Goal: Transaction & Acquisition: Purchase product/service

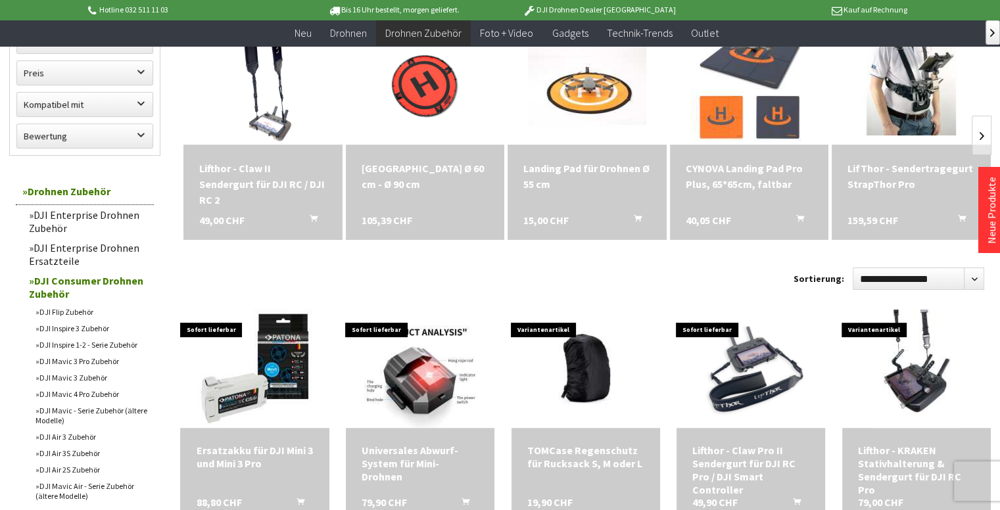
scroll to position [197, 0]
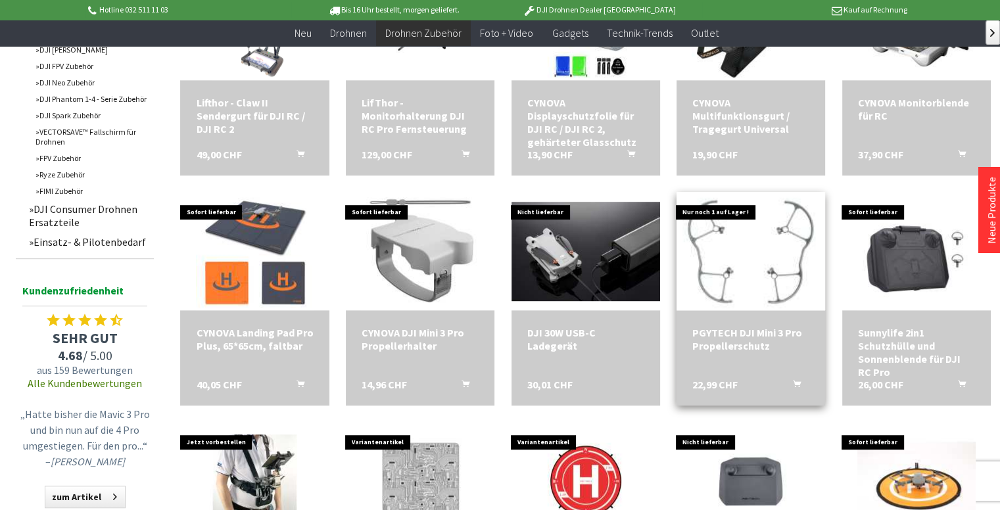
scroll to position [658, 0]
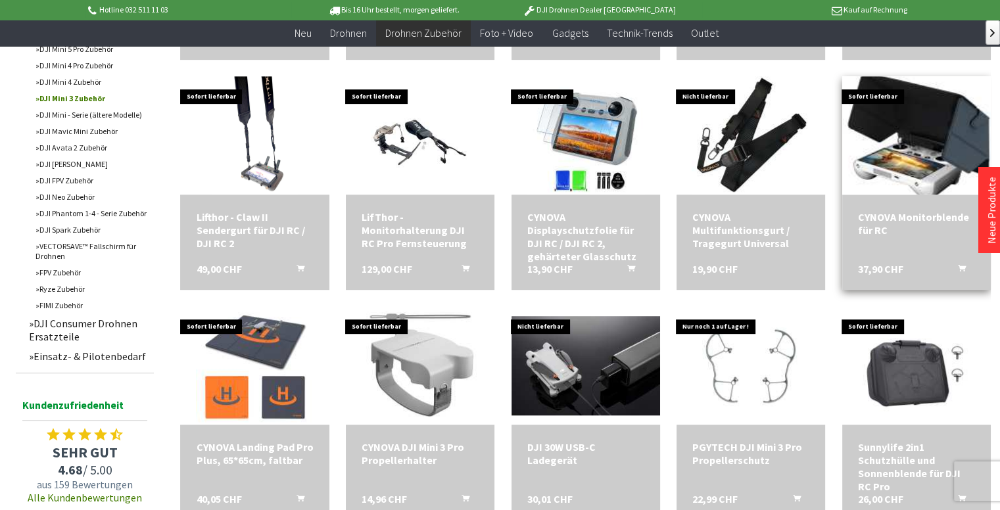
click at [941, 121] on img at bounding box center [917, 136] width 166 height 166
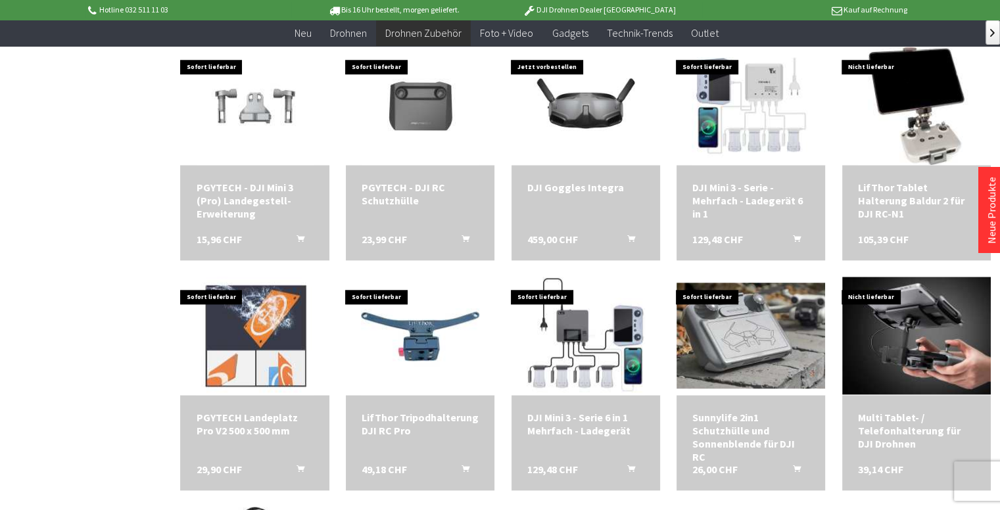
scroll to position [1381, 0]
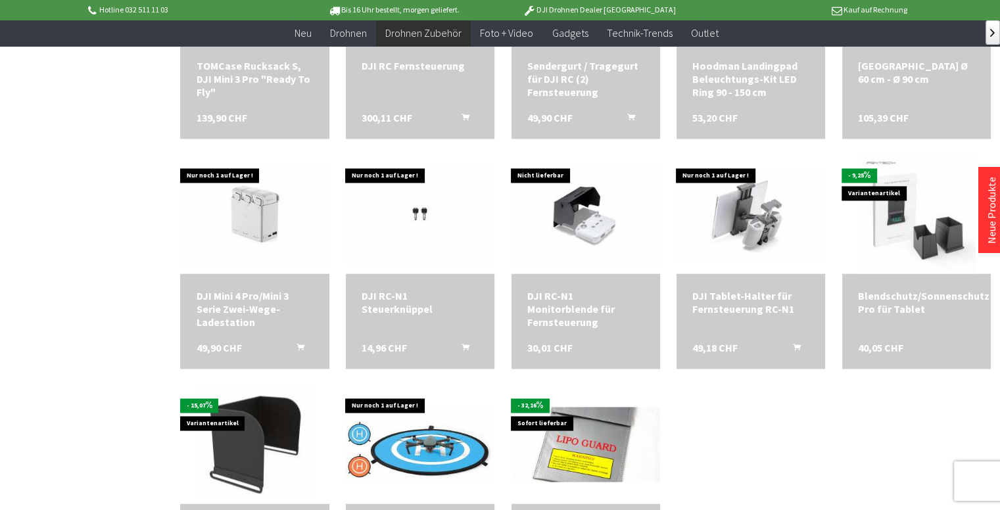
scroll to position [2170, 0]
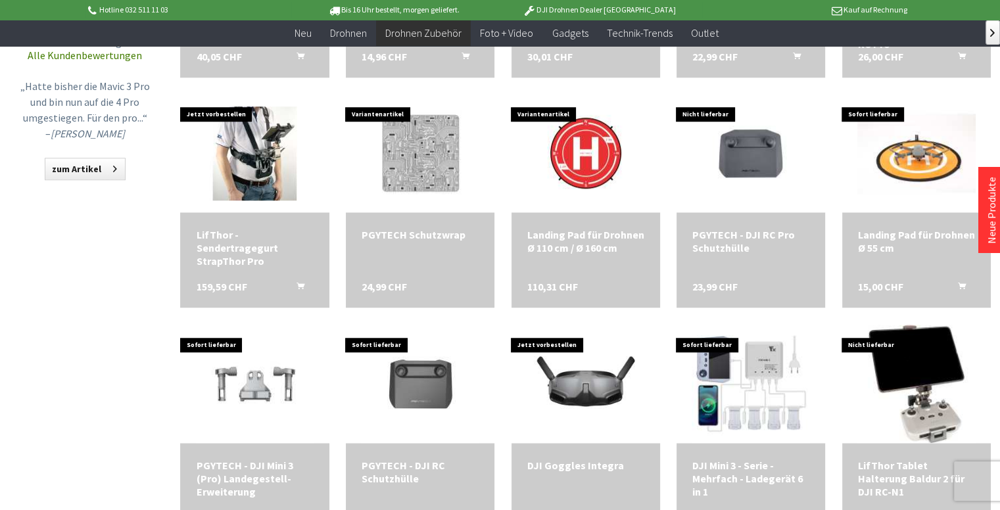
scroll to position [855, 0]
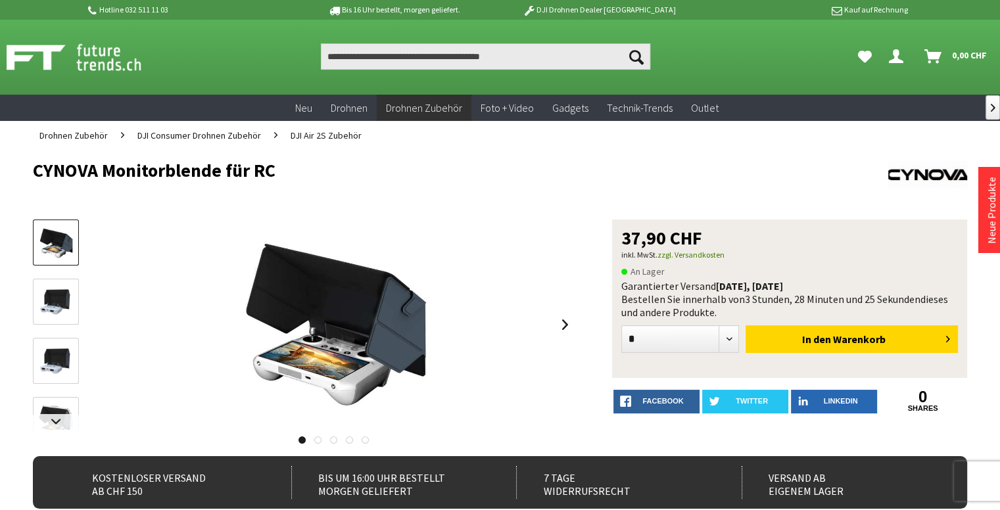
click at [48, 298] on img at bounding box center [56, 302] width 38 height 38
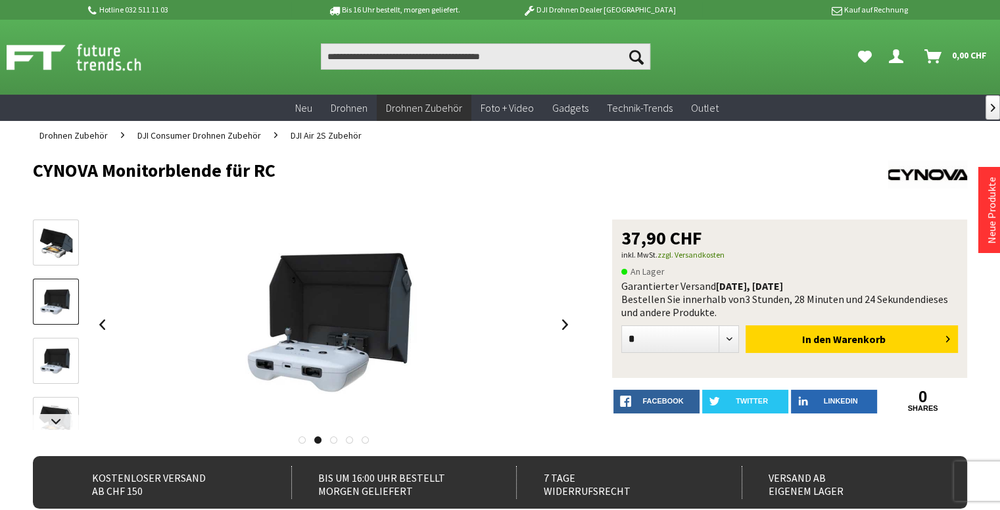
click at [49, 251] on img at bounding box center [56, 243] width 38 height 38
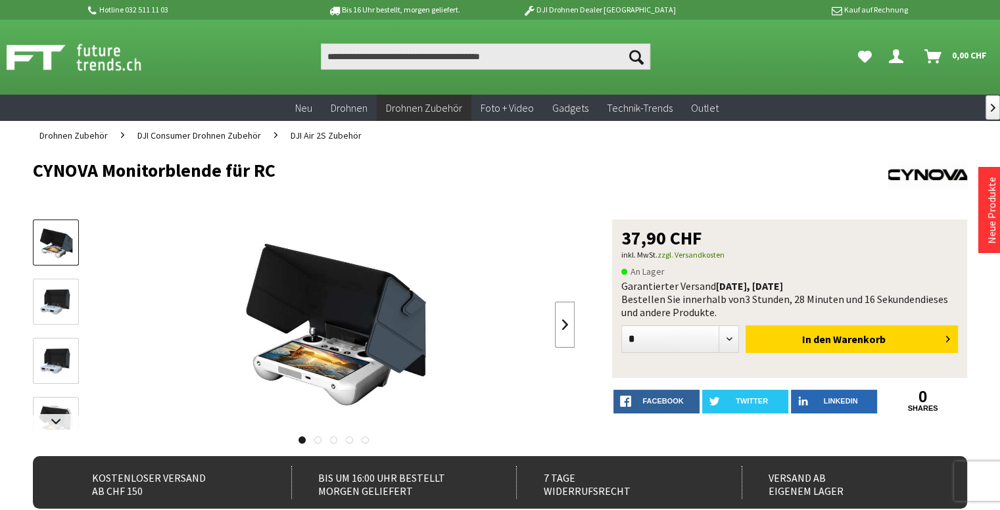
click at [565, 324] on link at bounding box center [565, 325] width 20 height 46
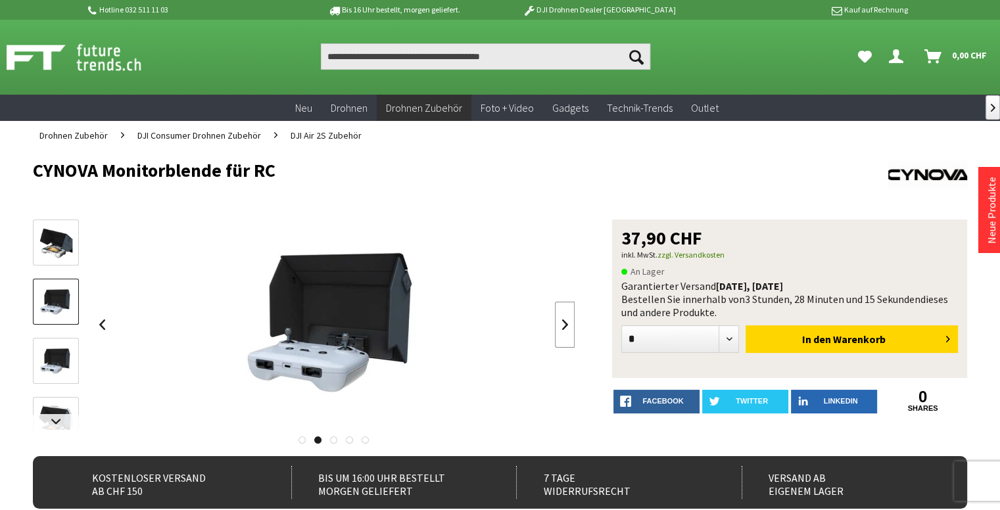
click at [565, 324] on link at bounding box center [565, 325] width 20 height 46
click at [565, 323] on link at bounding box center [565, 325] width 20 height 46
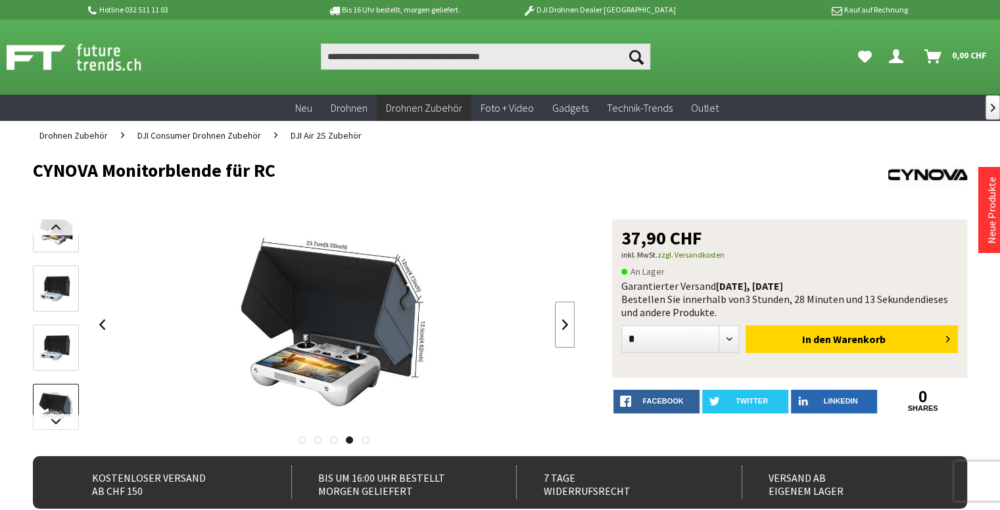
click at [566, 324] on link at bounding box center [565, 325] width 20 height 46
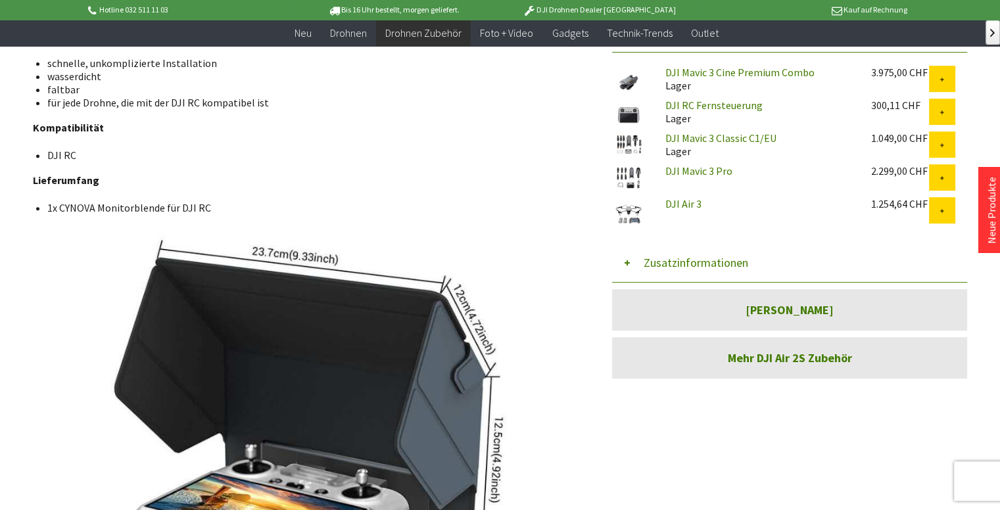
scroll to position [592, 0]
